Goal: Find specific page/section: Find specific page/section

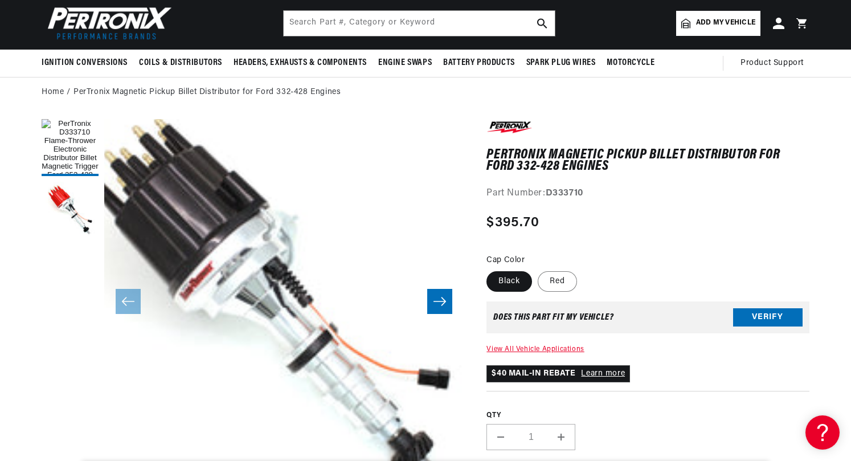
scroll to position [0, 460]
click at [112, 19] on img at bounding box center [107, 22] width 131 height 39
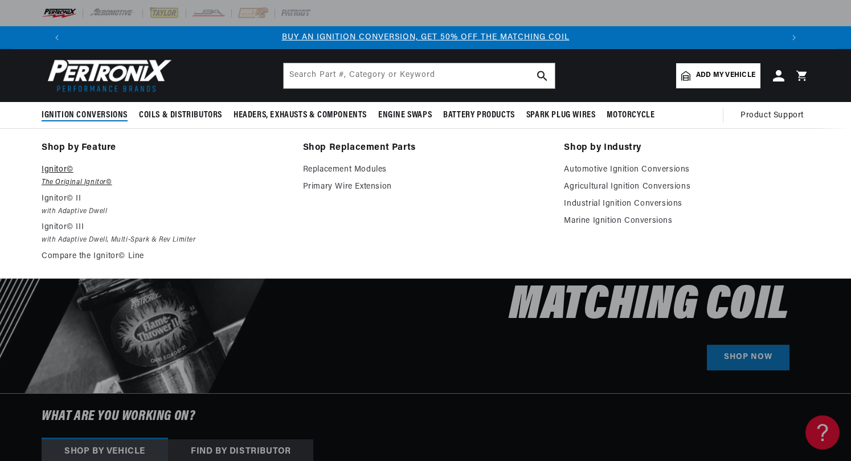
click at [65, 172] on p "Ignitor©" at bounding box center [165, 170] width 246 height 14
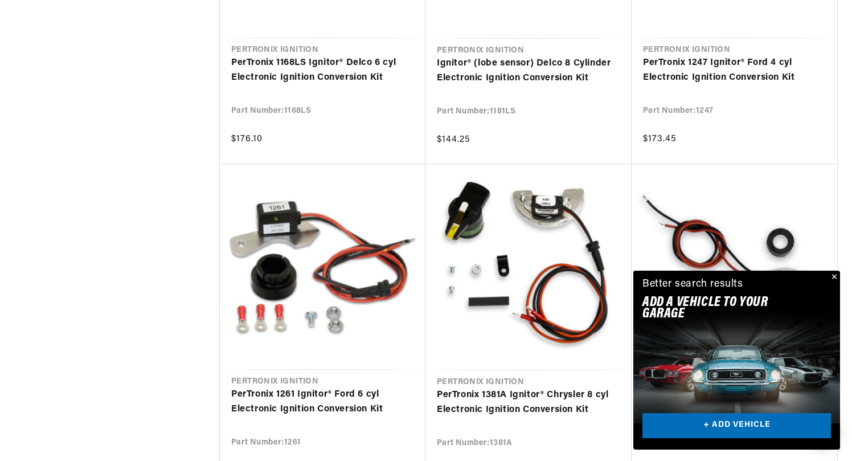
scroll to position [0, 712]
click at [835, 276] on button "Close" at bounding box center [833, 278] width 14 height 14
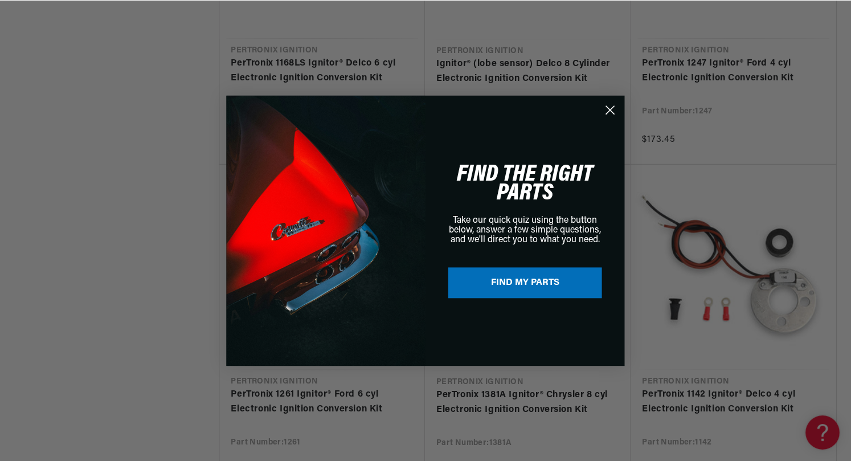
scroll to position [0, 1423]
click at [614, 108] on circle "Close dialog" at bounding box center [611, 109] width 19 height 19
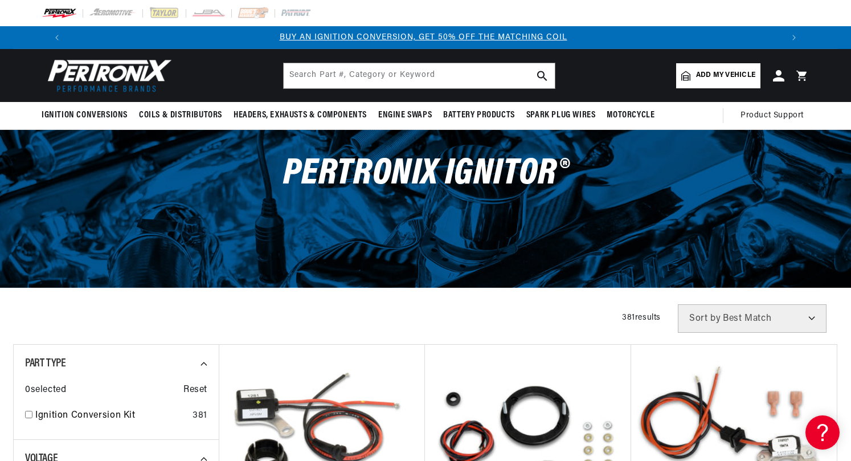
scroll to position [0, 0]
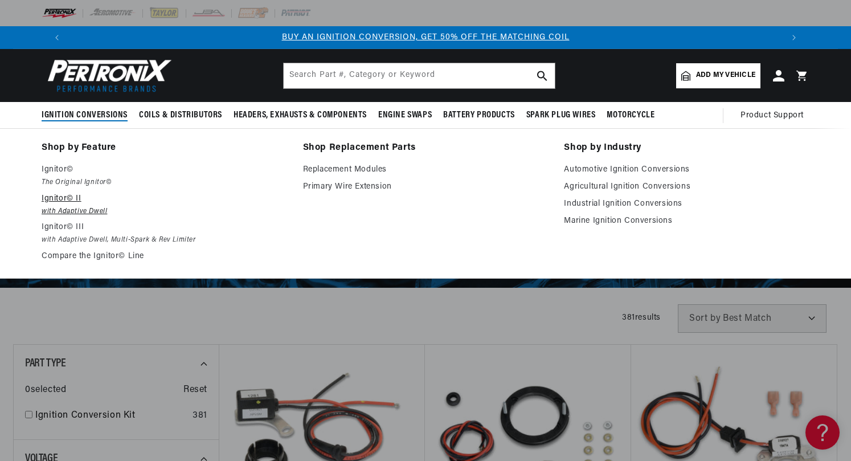
click at [70, 203] on p "Ignitor© II" at bounding box center [165, 199] width 246 height 14
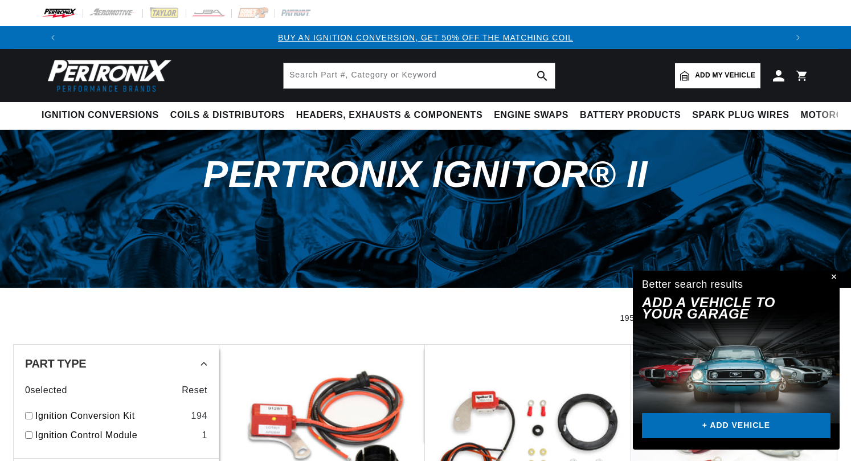
click at [837, 275] on button "Close" at bounding box center [833, 278] width 14 height 14
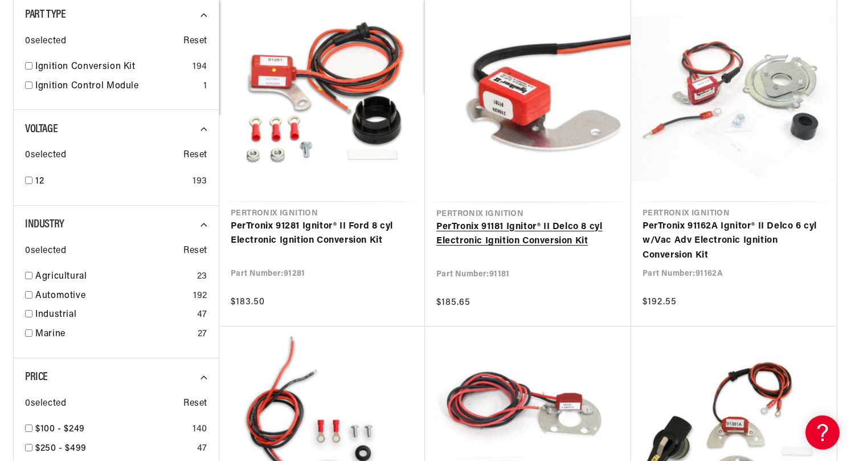
scroll to position [349, 0]
